Goal: Information Seeking & Learning: Learn about a topic

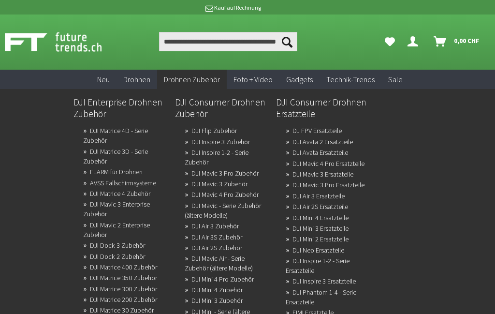
click at [139, 197] on link "DJI Matrice 4 Zubehör" at bounding box center [120, 194] width 60 height 14
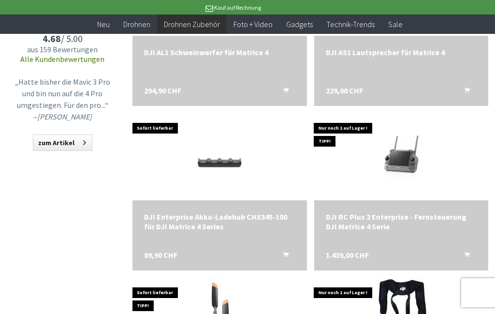
scroll to position [626, 0]
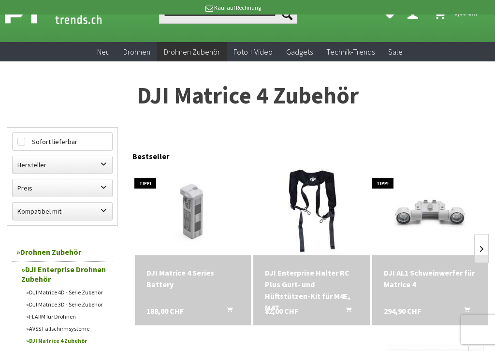
scroll to position [28, 0]
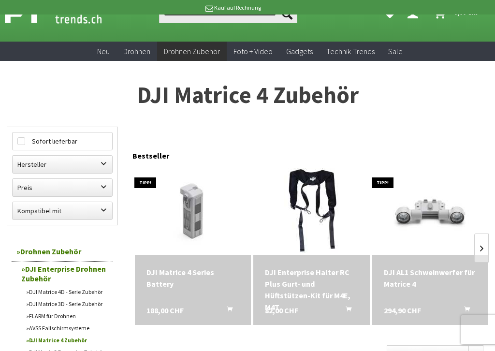
click at [311, 181] on img at bounding box center [311, 211] width 116 height 87
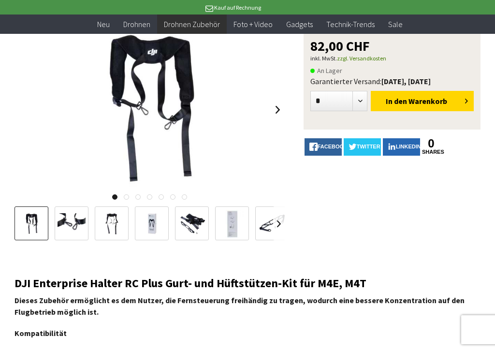
scroll to position [109, 0]
click at [155, 226] on img at bounding box center [152, 223] width 28 height 21
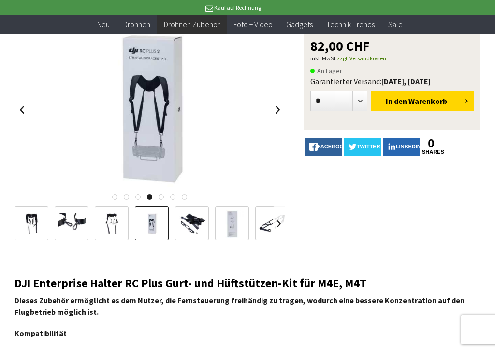
click at [194, 223] on img at bounding box center [192, 223] width 28 height 21
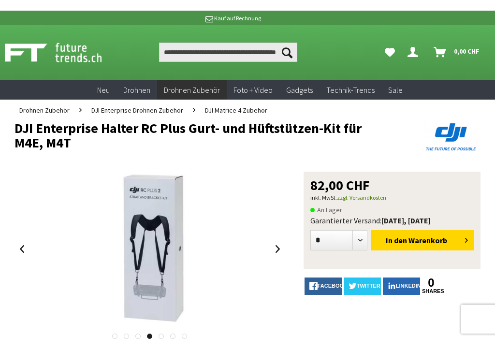
scroll to position [107, 0]
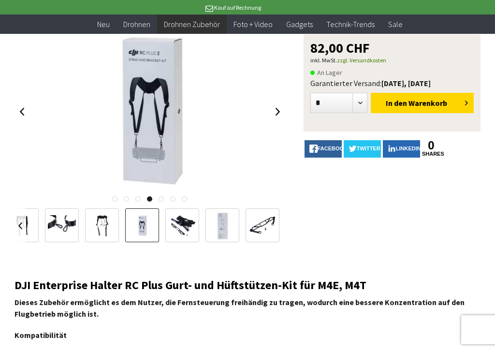
click at [186, 225] on img at bounding box center [182, 225] width 28 height 21
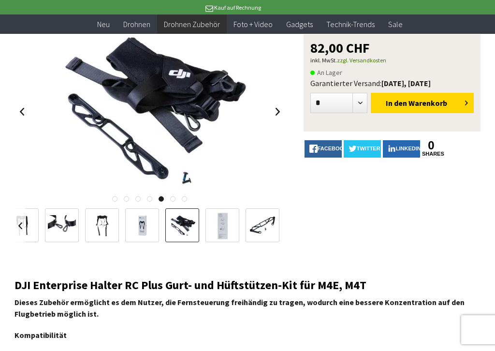
click at [143, 223] on img at bounding box center [142, 225] width 28 height 21
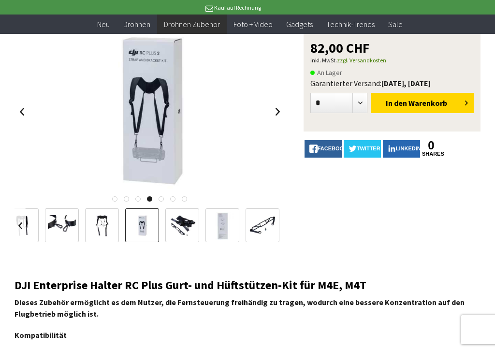
click at [112, 228] on img at bounding box center [102, 225] width 28 height 21
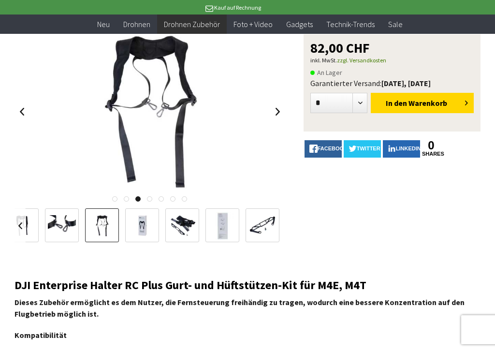
click at [72, 225] on img at bounding box center [62, 225] width 28 height 21
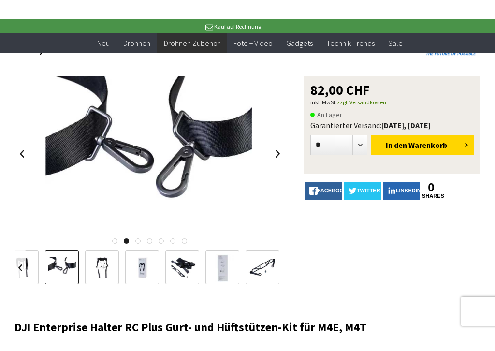
scroll to position [118, 0]
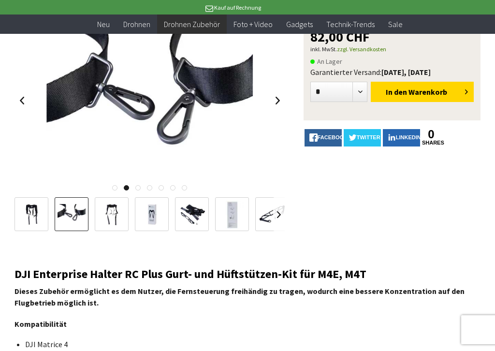
click at [35, 212] on img at bounding box center [31, 214] width 28 height 21
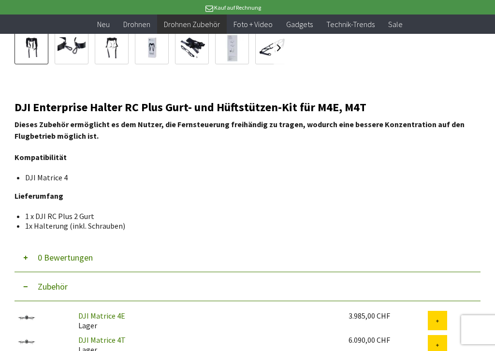
scroll to position [286, 0]
